Goal: Book appointment/travel/reservation

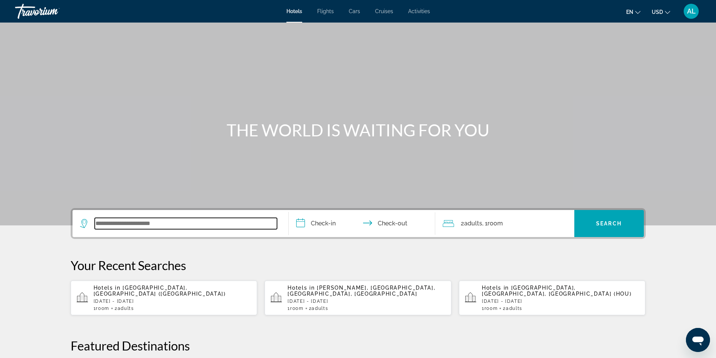
click at [116, 226] on input "Search widget" at bounding box center [186, 223] width 182 height 11
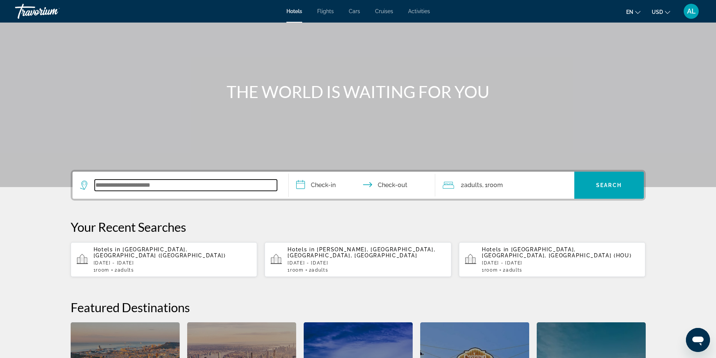
scroll to position [184, 0]
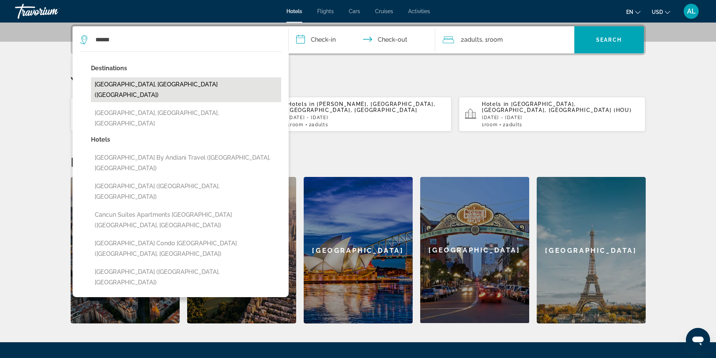
click at [143, 87] on button "[GEOGRAPHIC_DATA], [GEOGRAPHIC_DATA] ([GEOGRAPHIC_DATA])" at bounding box center [186, 89] width 190 height 25
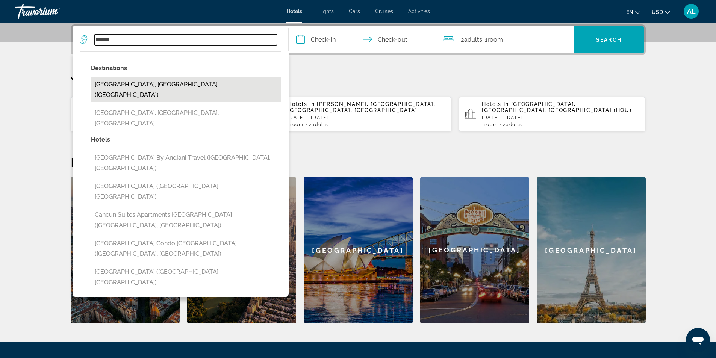
type input "**********"
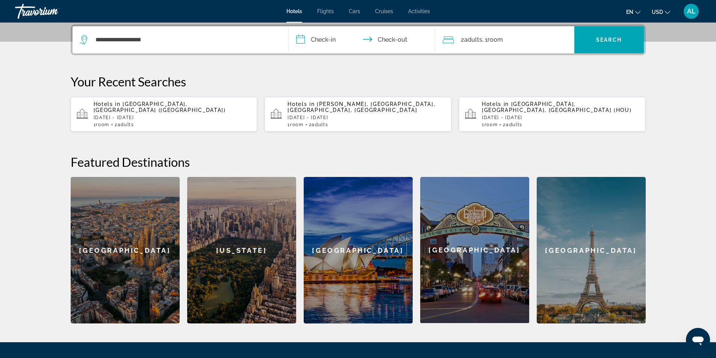
click at [327, 42] on input "**********" at bounding box center [364, 40] width 150 height 29
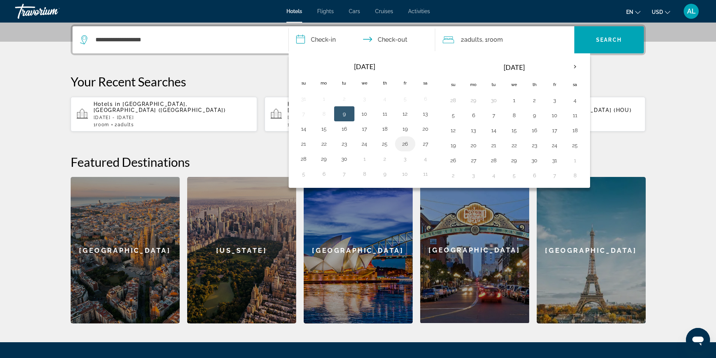
click at [406, 146] on button "26" at bounding box center [405, 144] width 12 height 11
click at [344, 160] on button "30" at bounding box center [344, 159] width 12 height 11
type input "**********"
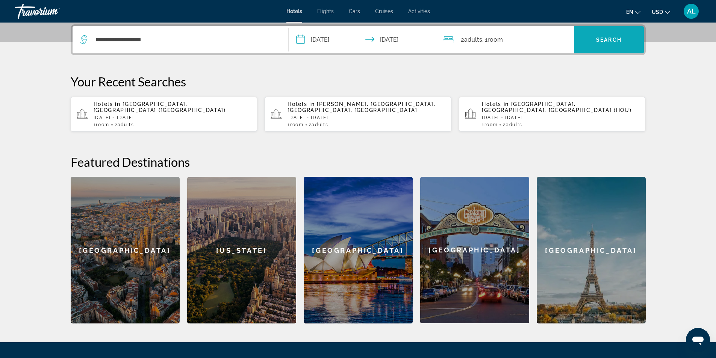
click at [605, 39] on span "Search" at bounding box center [609, 40] width 26 height 6
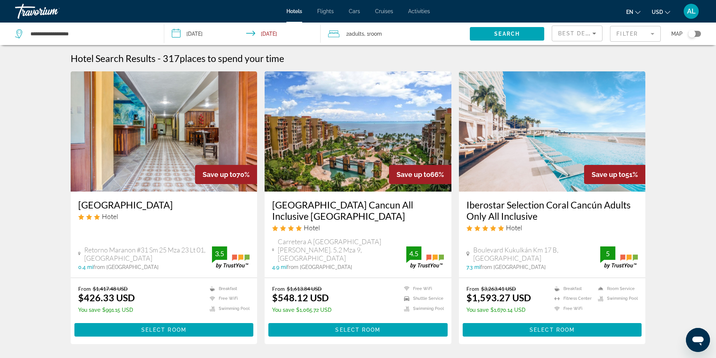
click at [635, 39] on mat-form-field "Filter" at bounding box center [635, 34] width 51 height 16
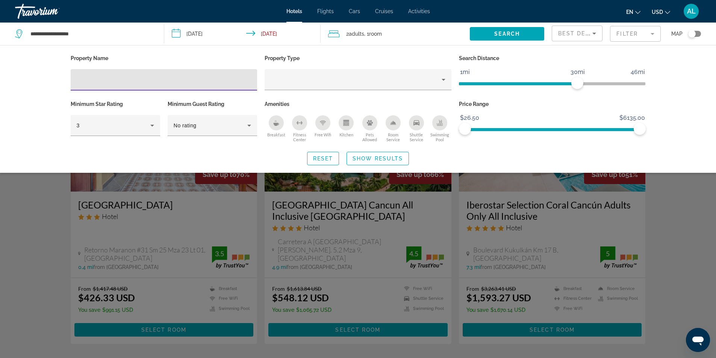
click at [106, 84] on div "Hotel Filters" at bounding box center [164, 79] width 175 height 21
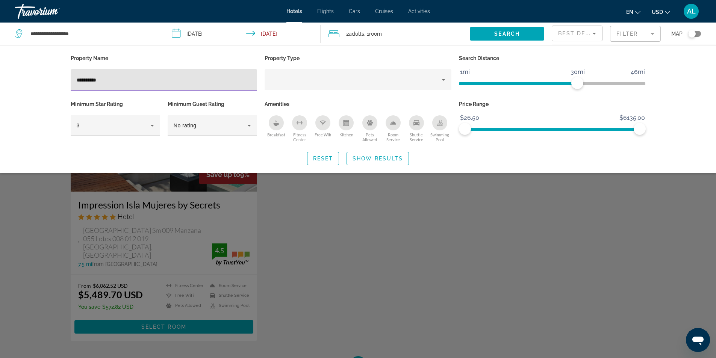
type input "**********"
click at [173, 217] on div "Search widget" at bounding box center [358, 236] width 716 height 246
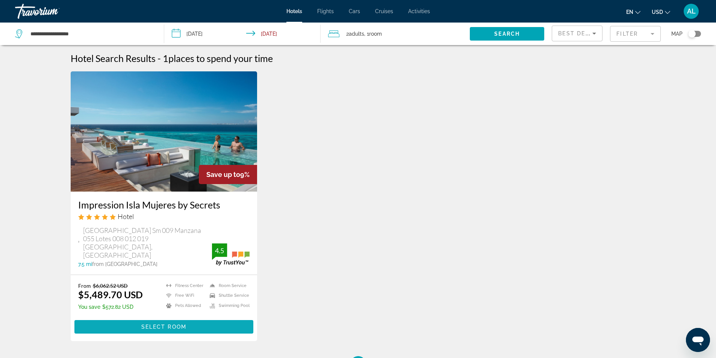
click at [173, 324] on span "Select Room" at bounding box center [163, 327] width 45 height 6
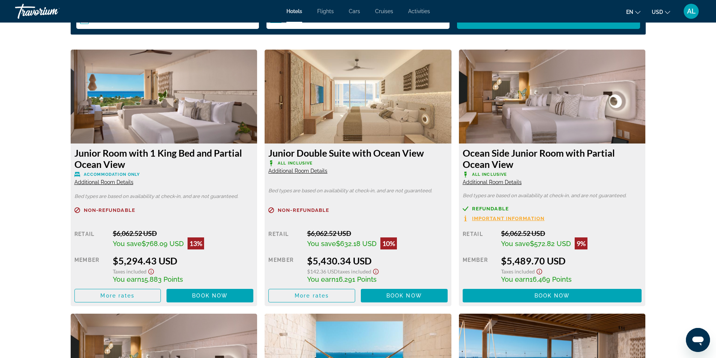
scroll to position [1015, 0]
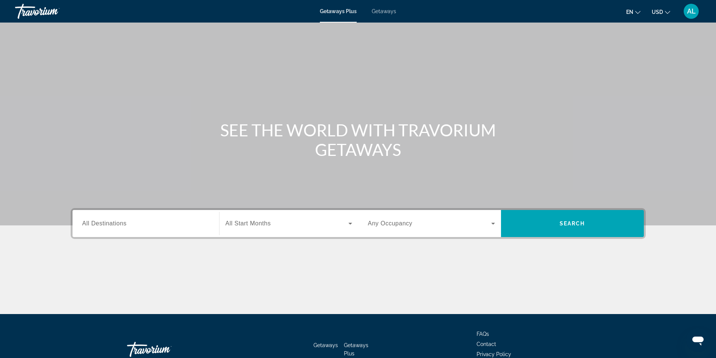
click at [117, 223] on span "All Destinations" at bounding box center [104, 223] width 44 height 6
click at [117, 223] on input "Destination All Destinations" at bounding box center [145, 224] width 127 height 9
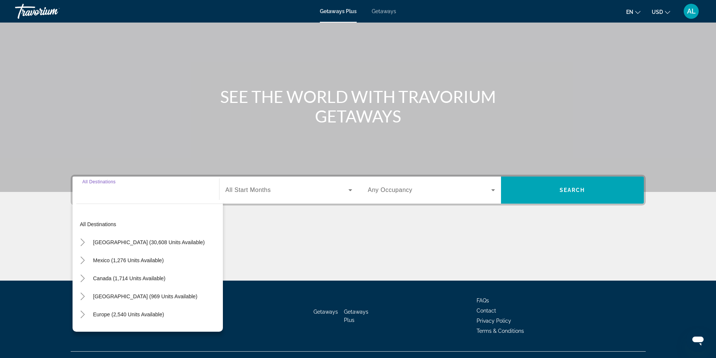
scroll to position [48, 0]
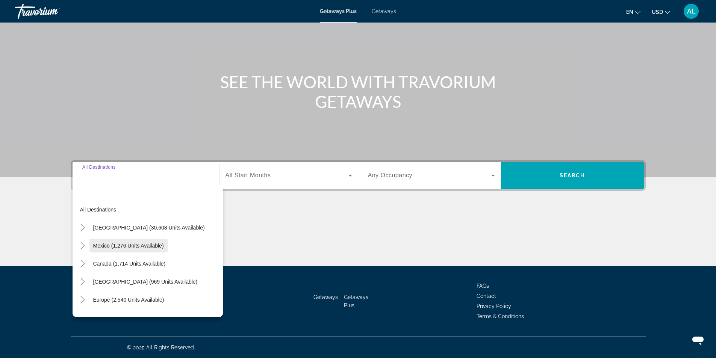
click at [113, 248] on span "Mexico (1,276 units available)" at bounding box center [128, 246] width 71 height 6
type input "**********"
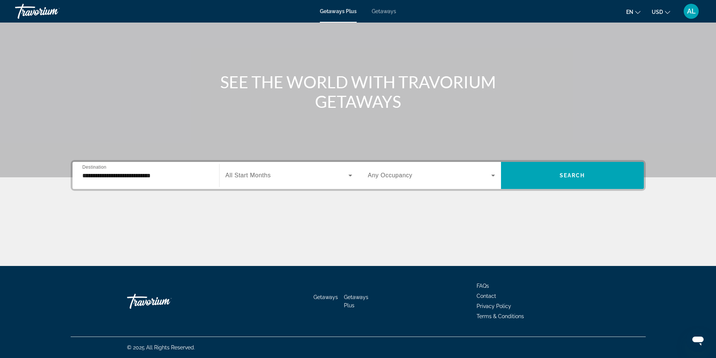
click at [262, 175] on span "All Start Months" at bounding box center [248, 175] width 45 height 6
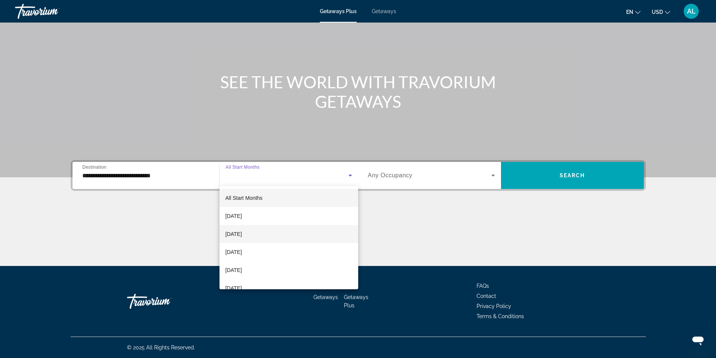
click at [240, 232] on span "[DATE]" at bounding box center [234, 234] width 17 height 9
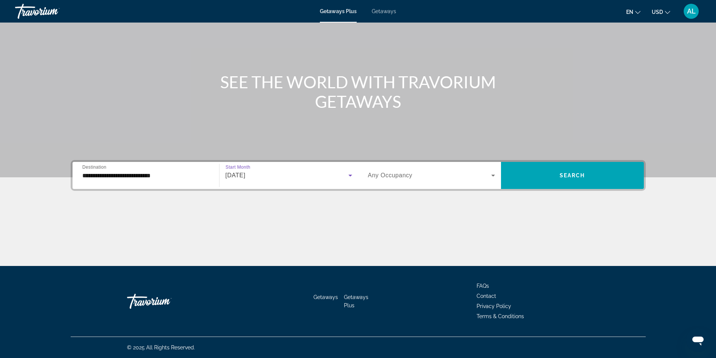
click at [400, 179] on label "Occupancy Any Occupancy" at bounding box center [390, 175] width 45 height 7
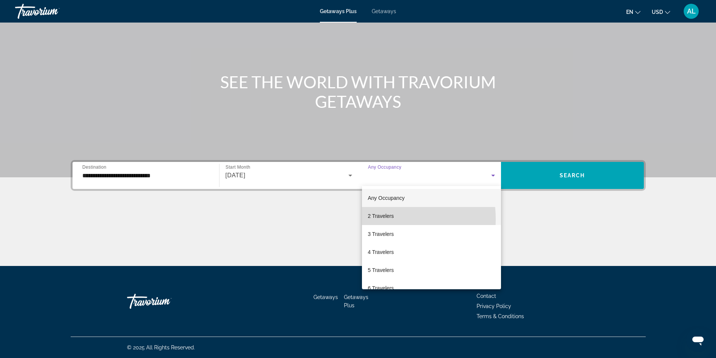
click at [383, 219] on span "2 Travelers" at bounding box center [381, 216] width 26 height 9
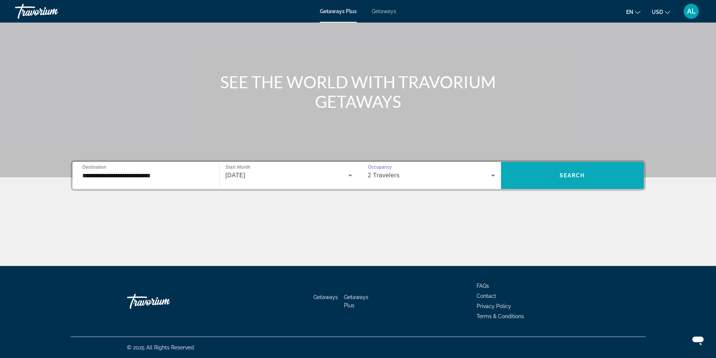
click at [585, 179] on span "Search widget" at bounding box center [572, 176] width 143 height 18
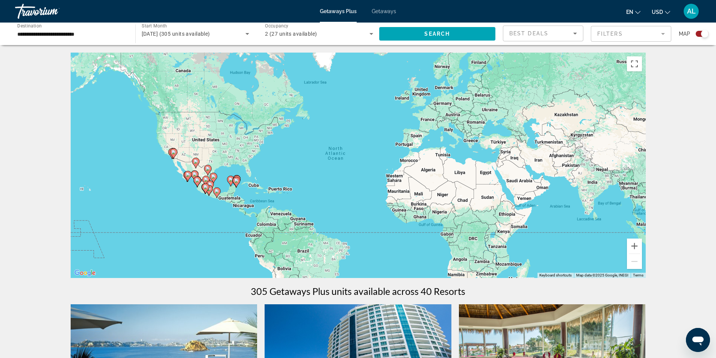
click at [29, 35] on input "**********" at bounding box center [71, 34] width 108 height 9
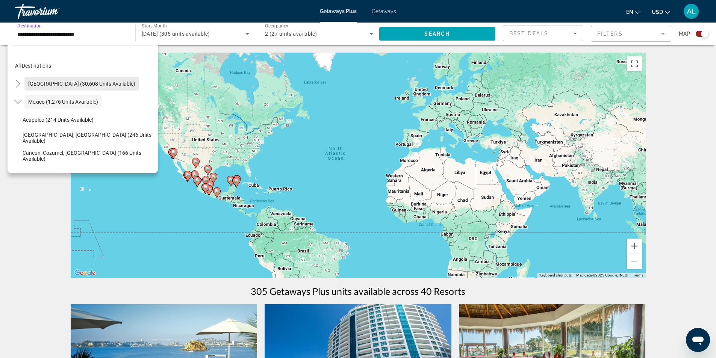
click at [49, 85] on span "[GEOGRAPHIC_DATA] (30,608 units available)" at bounding box center [81, 84] width 107 height 6
type input "**********"
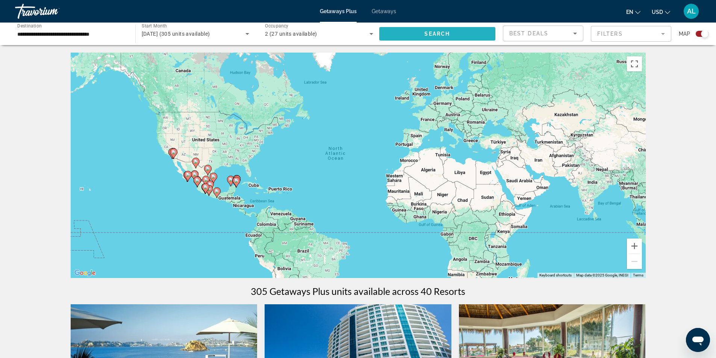
click at [446, 34] on span "Search" at bounding box center [437, 34] width 26 height 6
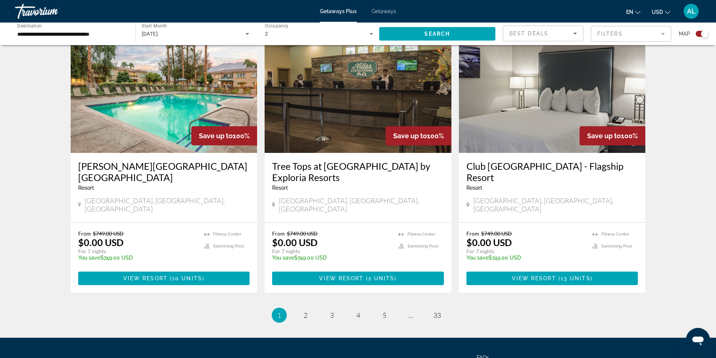
scroll to position [1114, 0]
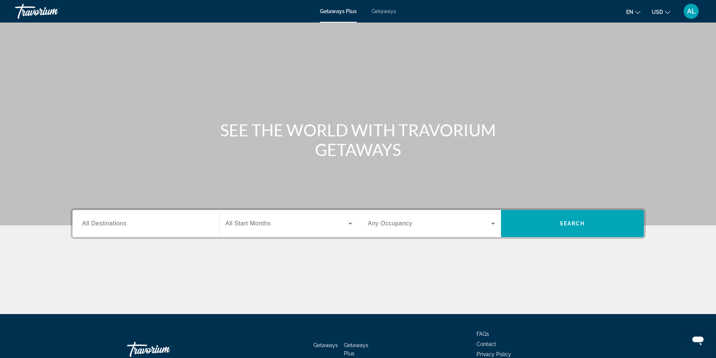
click at [132, 225] on input "Destination All Destinations" at bounding box center [145, 224] width 127 height 9
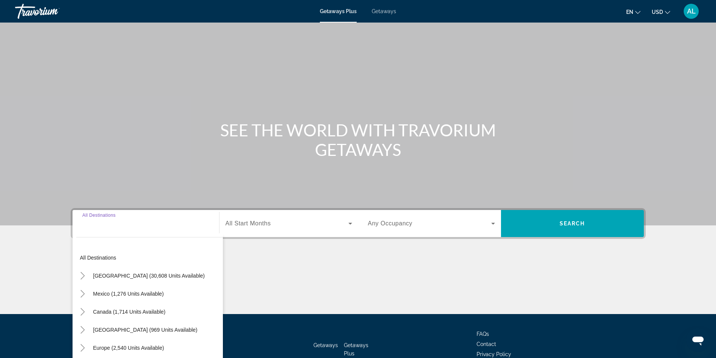
scroll to position [48, 0]
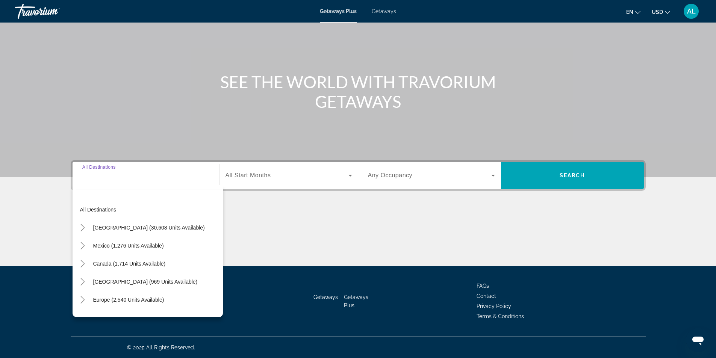
click at [132, 225] on span "[GEOGRAPHIC_DATA] (30,608 units available)" at bounding box center [149, 228] width 112 height 6
type input "**********"
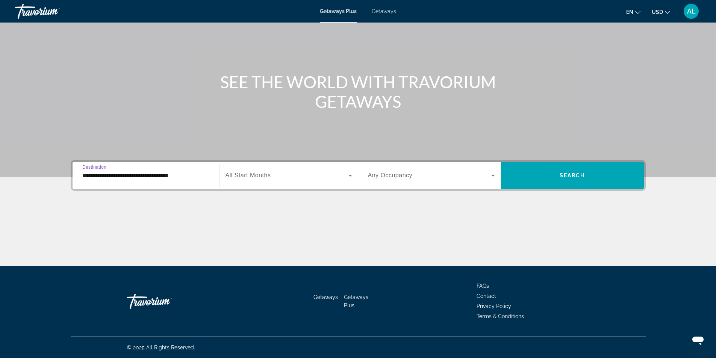
click at [249, 179] on label "Start Month All Start Months" at bounding box center [248, 175] width 45 height 7
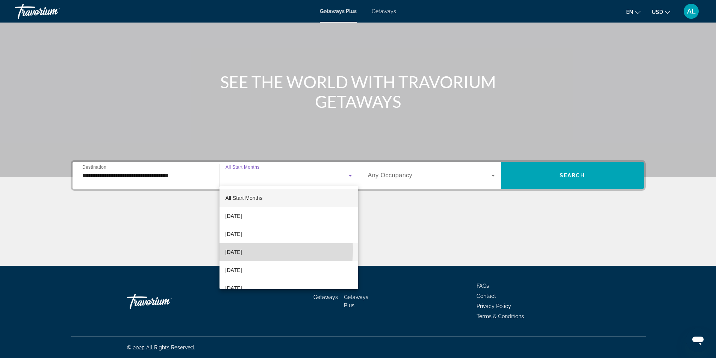
click at [235, 250] on span "[DATE]" at bounding box center [234, 252] width 17 height 9
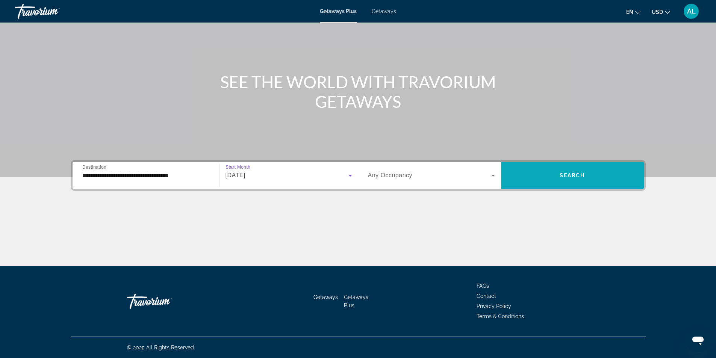
click at [559, 181] on span "Search widget" at bounding box center [572, 176] width 143 height 18
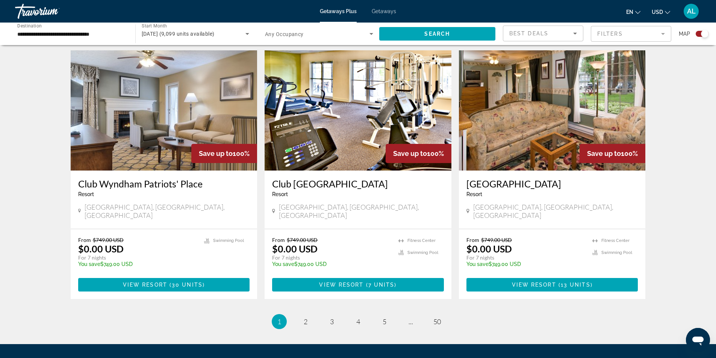
scroll to position [1102, 0]
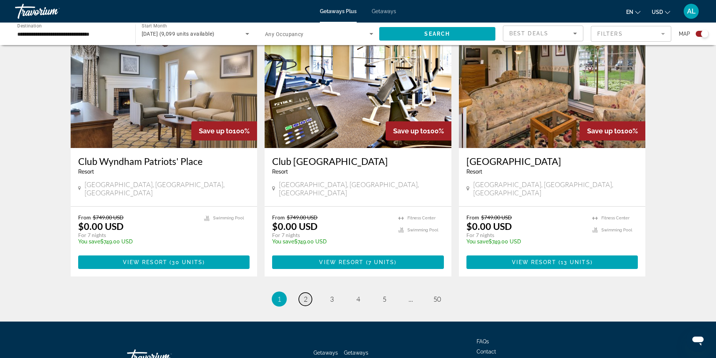
click at [306, 295] on span "2" at bounding box center [306, 299] width 4 height 8
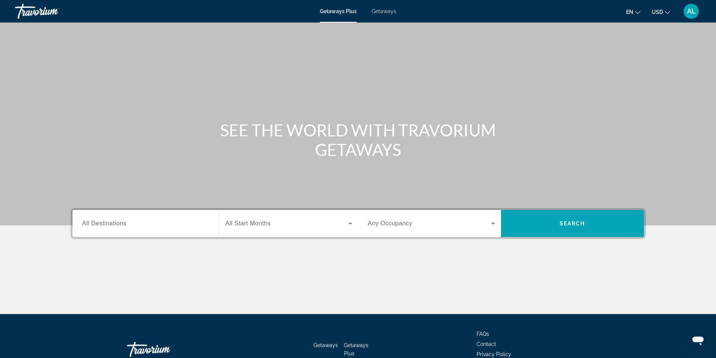
click at [110, 227] on label "Destination All Destinations" at bounding box center [104, 223] width 44 height 7
click at [110, 227] on input "Destination All Destinations" at bounding box center [145, 224] width 127 height 9
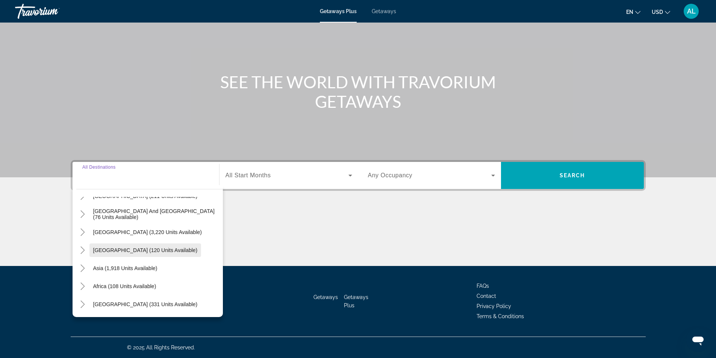
scroll to position [84, 0]
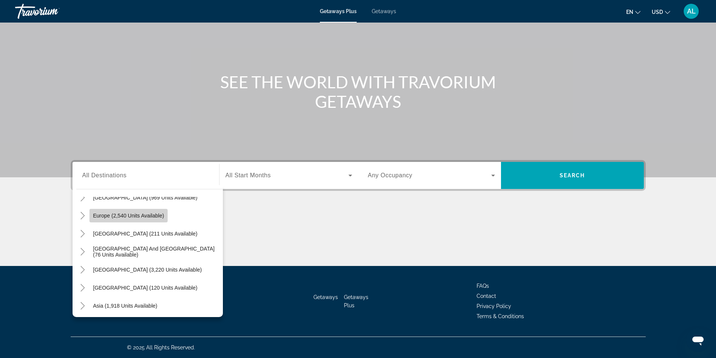
click at [135, 217] on span "Europe (2,540 units available)" at bounding box center [128, 216] width 71 height 6
type input "**********"
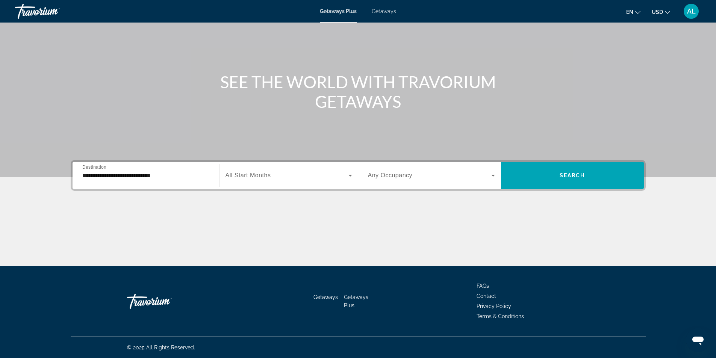
click at [253, 175] on span "All Start Months" at bounding box center [248, 175] width 45 height 6
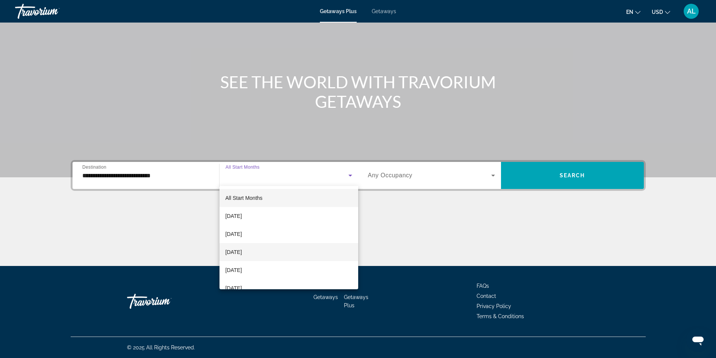
scroll to position [38, 0]
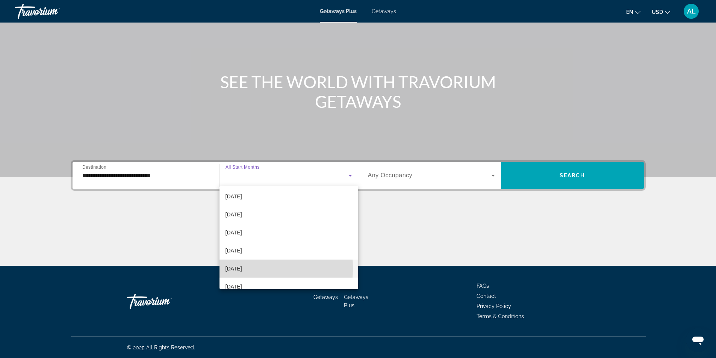
click at [242, 268] on span "February 2026" at bounding box center [234, 268] width 17 height 9
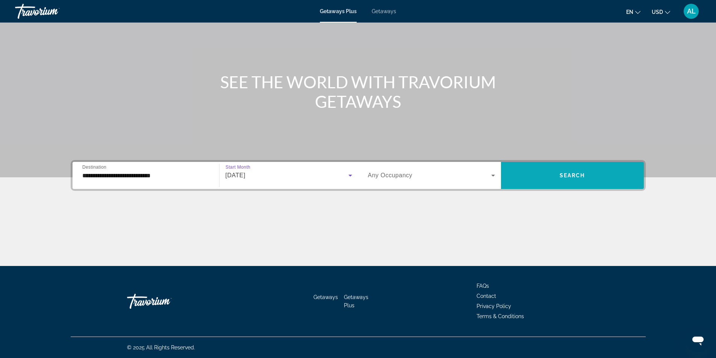
click at [544, 183] on span "Search widget" at bounding box center [572, 176] width 143 height 18
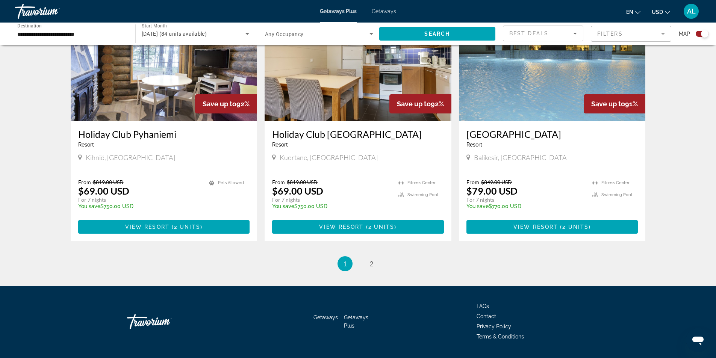
scroll to position [1090, 0]
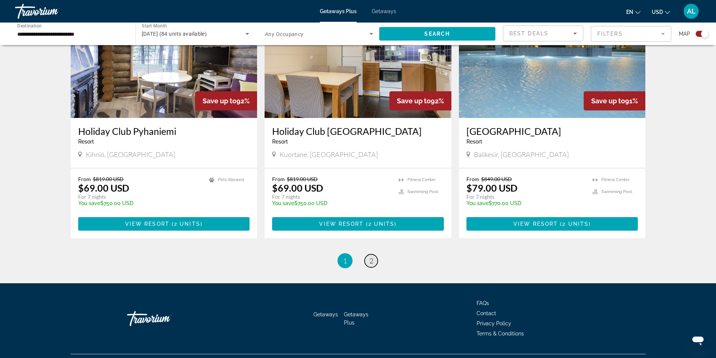
click at [370, 257] on span "2" at bounding box center [372, 261] width 4 height 8
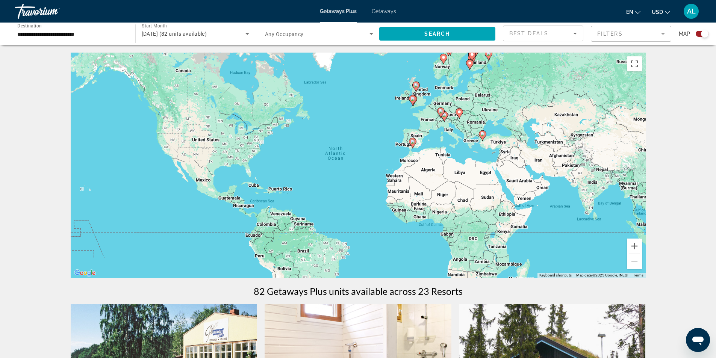
click at [47, 35] on input "**********" at bounding box center [71, 34] width 108 height 9
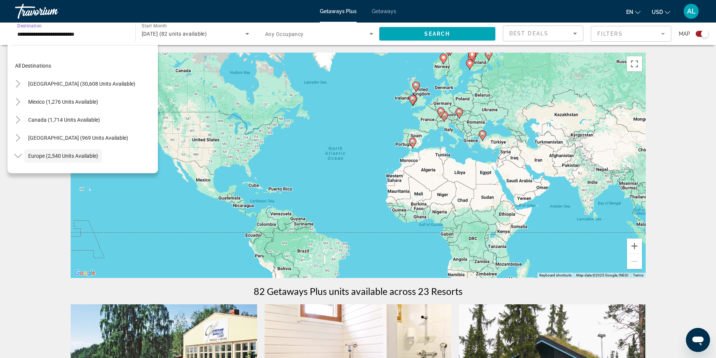
scroll to position [45, 0]
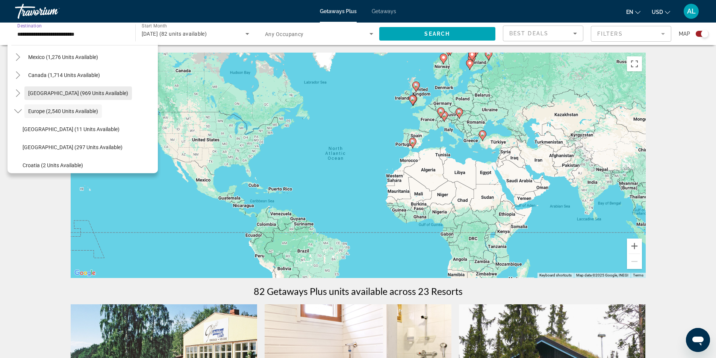
click at [72, 96] on span "[GEOGRAPHIC_DATA] (969 units available)" at bounding box center [78, 93] width 100 height 6
type input "**********"
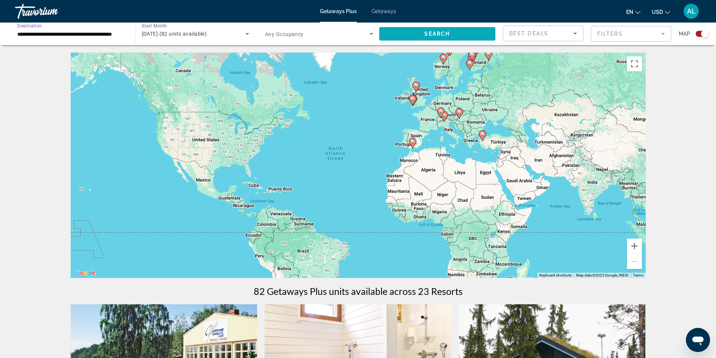
click at [435, 35] on span "Search" at bounding box center [437, 34] width 26 height 6
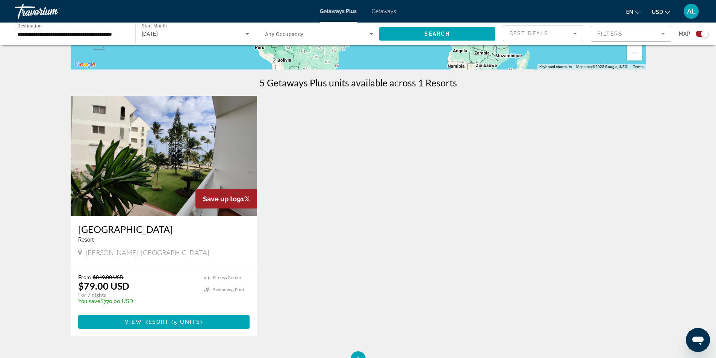
scroll to position [263, 0]
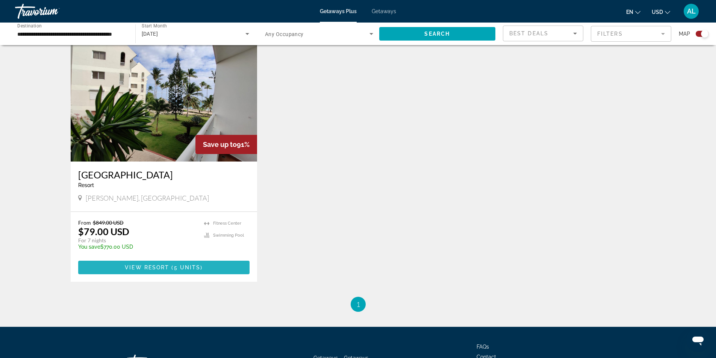
click at [160, 267] on span "View Resort" at bounding box center [147, 268] width 44 height 6
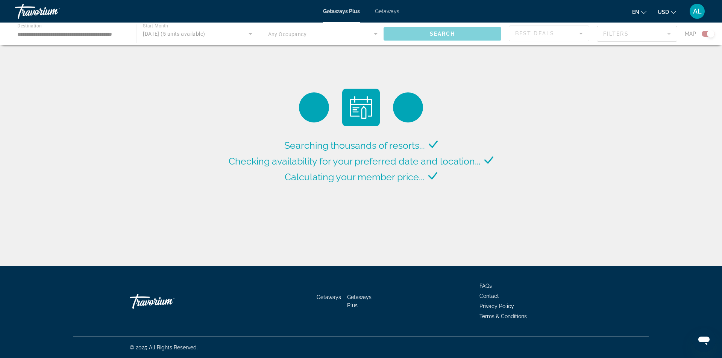
click at [87, 30] on div "Main content" at bounding box center [361, 34] width 722 height 23
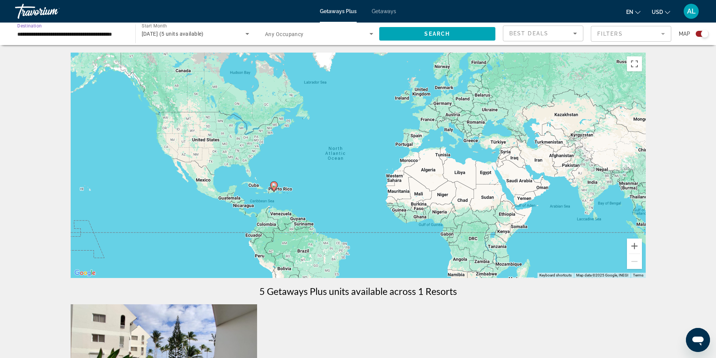
click at [79, 36] on input "**********" at bounding box center [71, 34] width 108 height 9
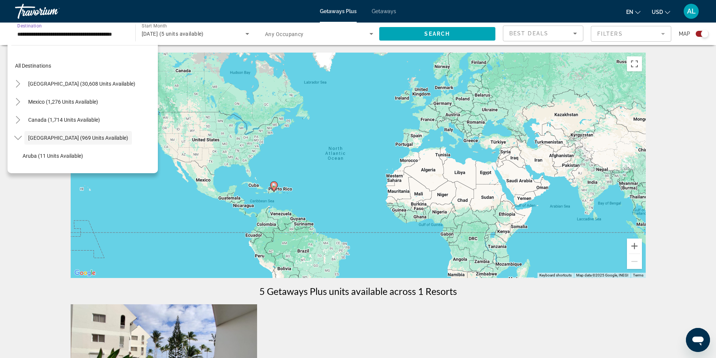
scroll to position [27, 0]
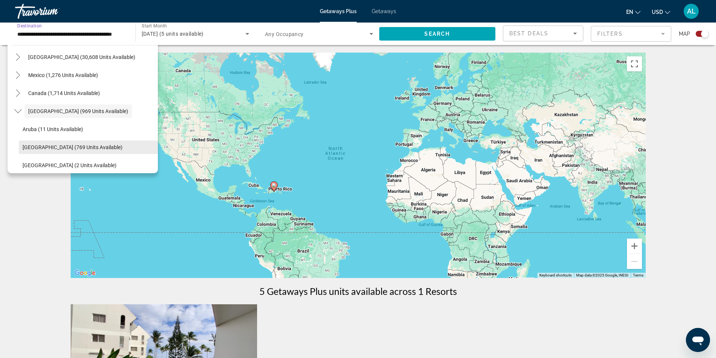
click at [55, 149] on span "Bahamas (769 units available)" at bounding box center [73, 147] width 100 height 6
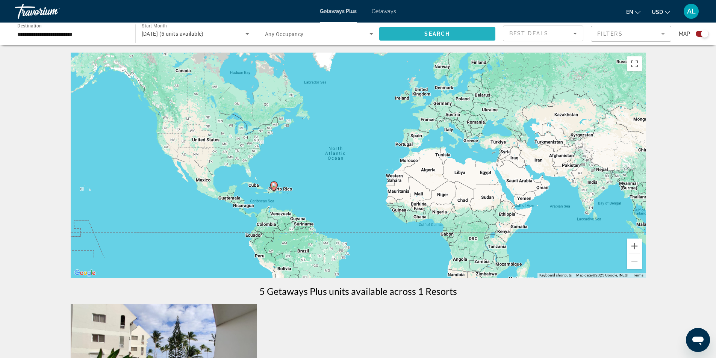
click at [421, 38] on span "Search widget" at bounding box center [437, 34] width 117 height 18
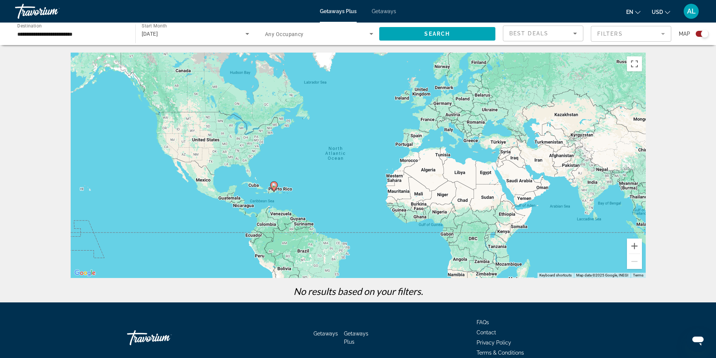
click at [62, 32] on input "**********" at bounding box center [71, 34] width 108 height 9
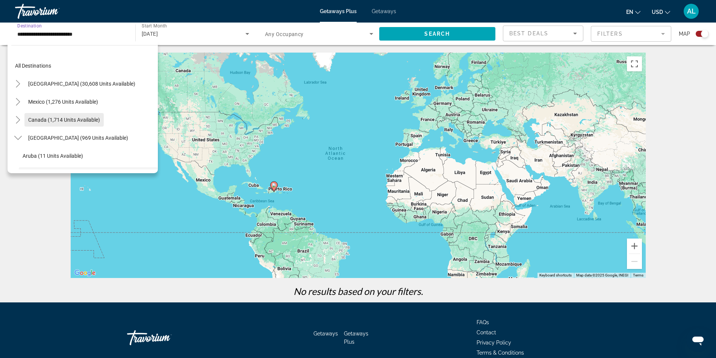
click at [73, 119] on span "Canada (1,714 units available)" at bounding box center [64, 120] width 72 height 6
type input "**********"
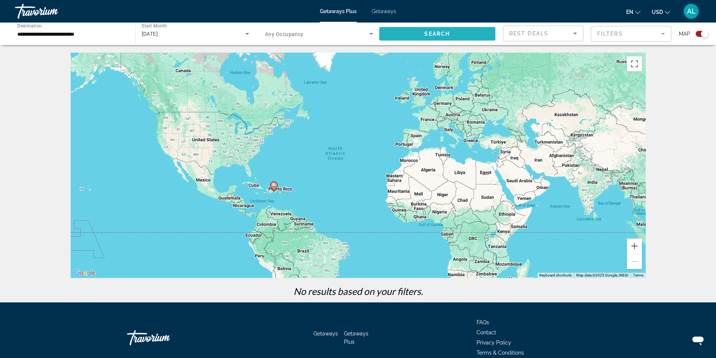
click at [398, 36] on span "Search widget" at bounding box center [437, 34] width 117 height 18
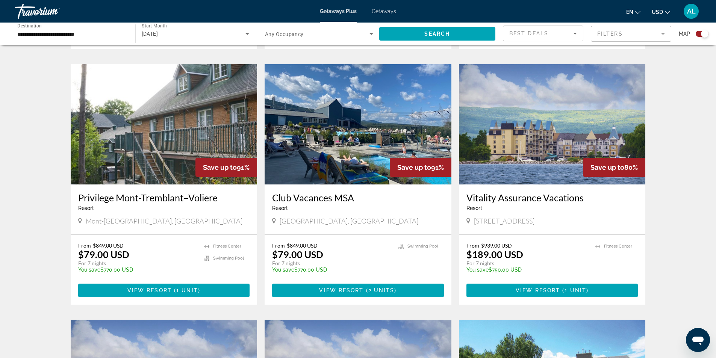
scroll to position [451, 0]
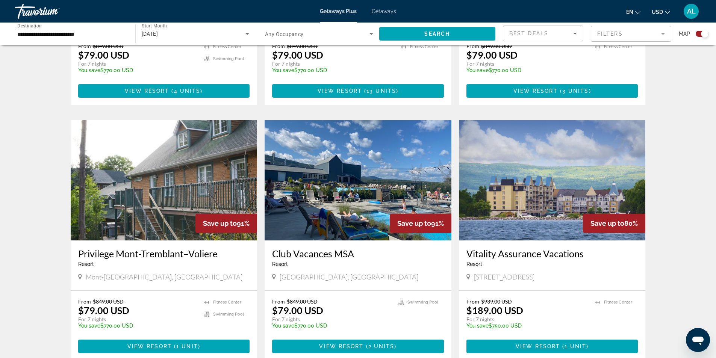
click at [362, 192] on img "Main content" at bounding box center [358, 180] width 187 height 120
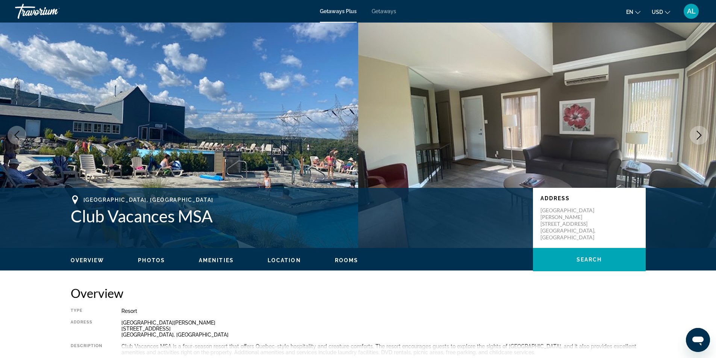
click at [161, 260] on span "Photos" at bounding box center [151, 261] width 27 height 6
click at [376, 11] on span "Getaways" at bounding box center [384, 11] width 24 height 6
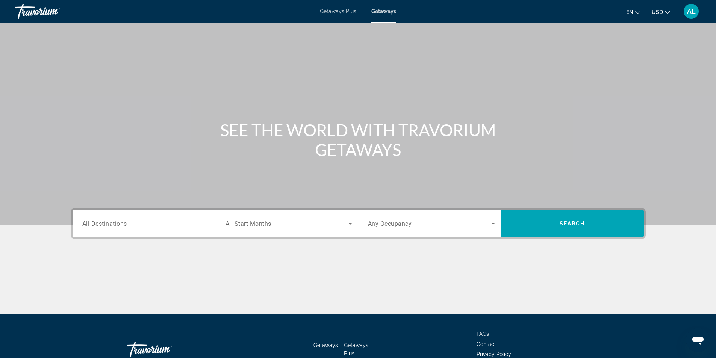
click at [120, 223] on span "All Destinations" at bounding box center [104, 223] width 45 height 7
click at [120, 223] on input "Destination All Destinations" at bounding box center [145, 224] width 127 height 9
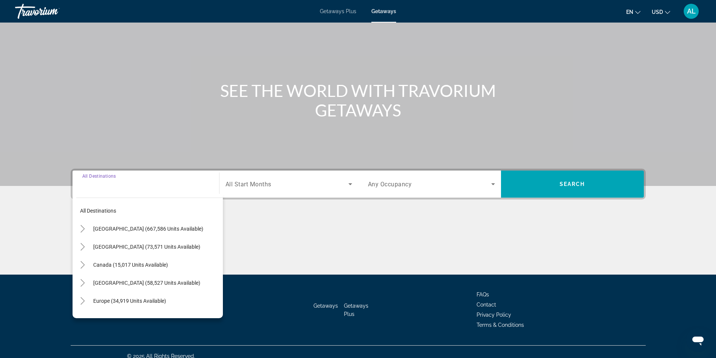
scroll to position [48, 0]
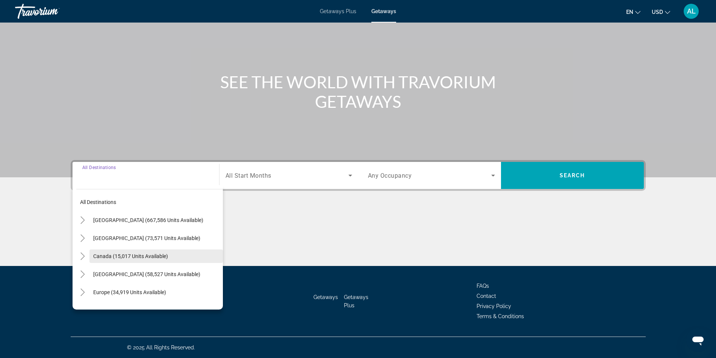
click at [118, 255] on span "Canada (15,017 units available)" at bounding box center [130, 256] width 75 height 6
type input "**********"
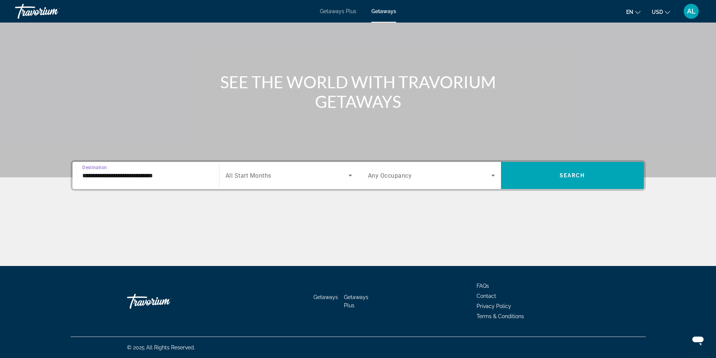
click at [258, 179] on span "All Start Months" at bounding box center [249, 175] width 46 height 7
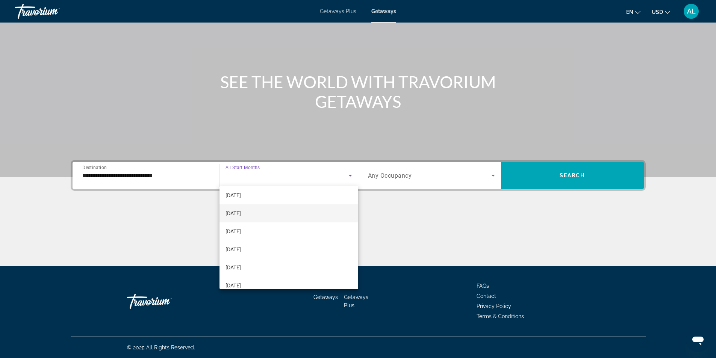
scroll to position [38, 0]
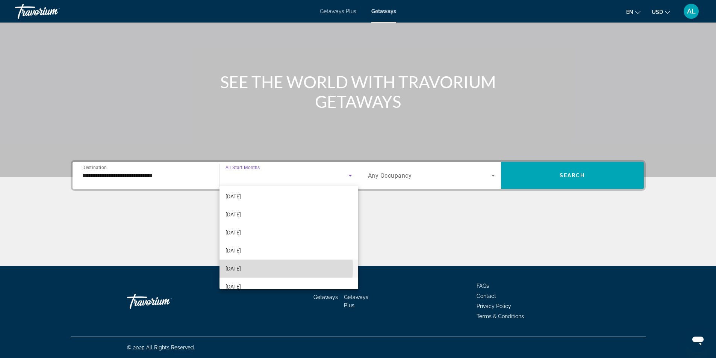
click at [241, 268] on span "[DATE]" at bounding box center [233, 268] width 15 height 9
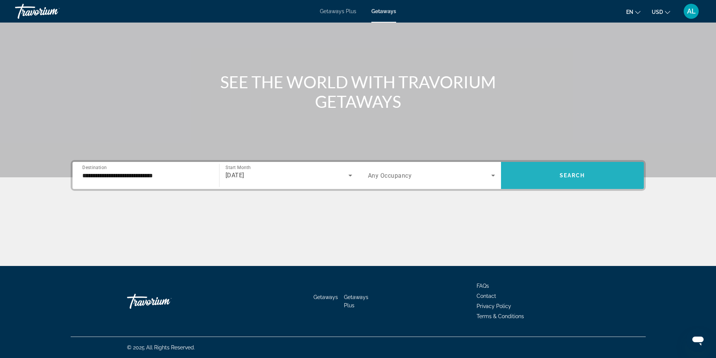
click at [569, 179] on span "Search widget" at bounding box center [572, 176] width 143 height 18
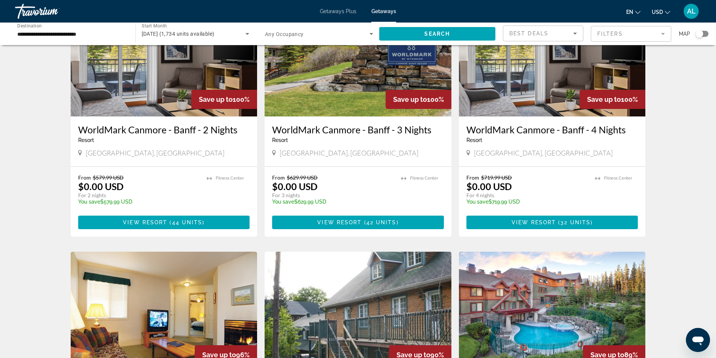
scroll to position [38, 0]
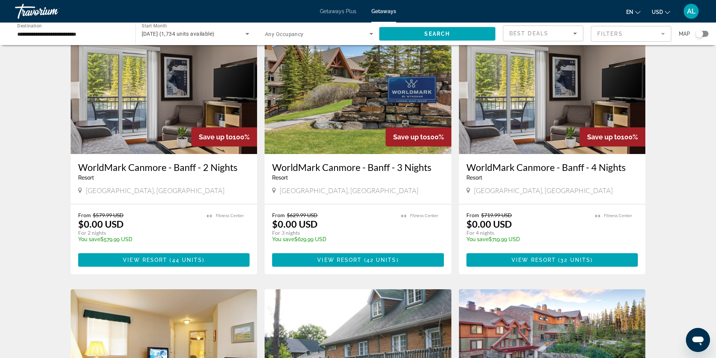
click at [515, 129] on img "Main content" at bounding box center [552, 94] width 187 height 120
